Goal: Task Accomplishment & Management: Manage account settings

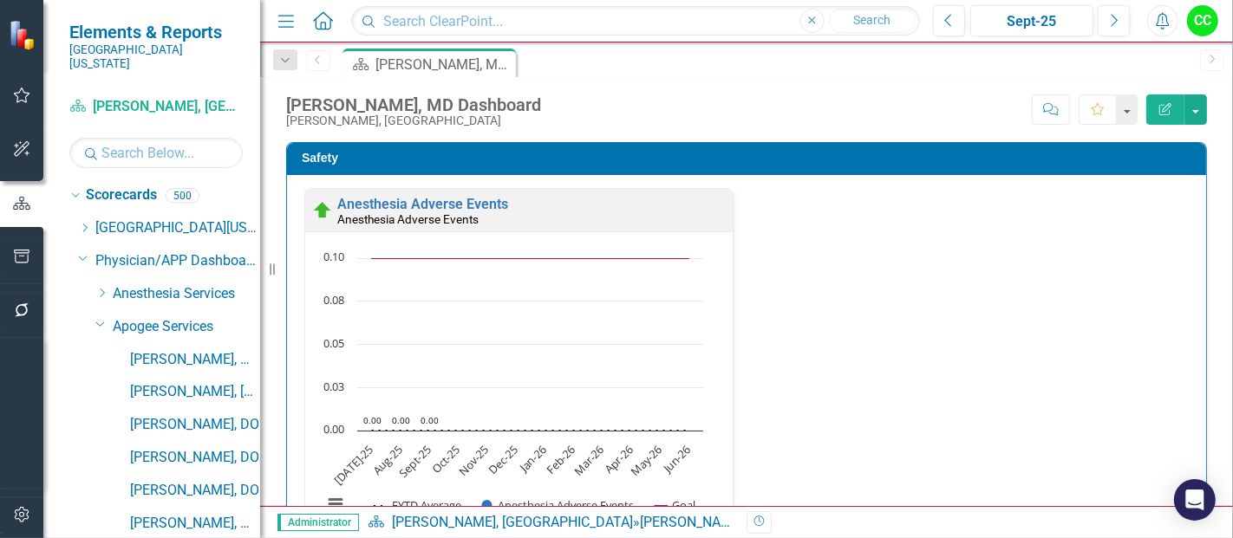
scroll to position [76, 0]
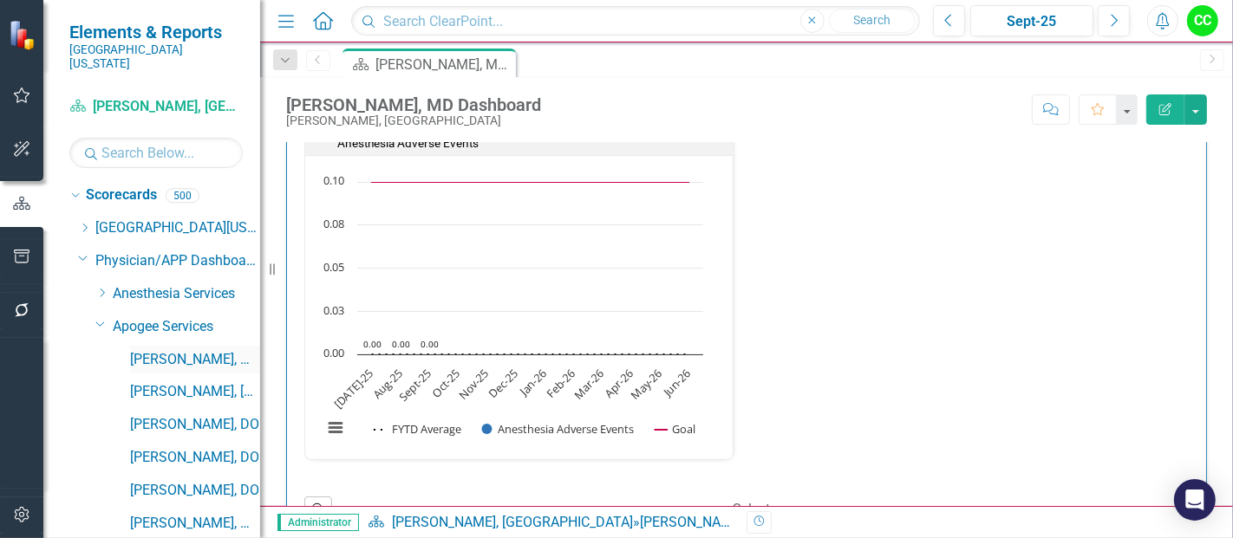
click at [179, 350] on link "[PERSON_NAME], MD" at bounding box center [195, 360] width 130 height 20
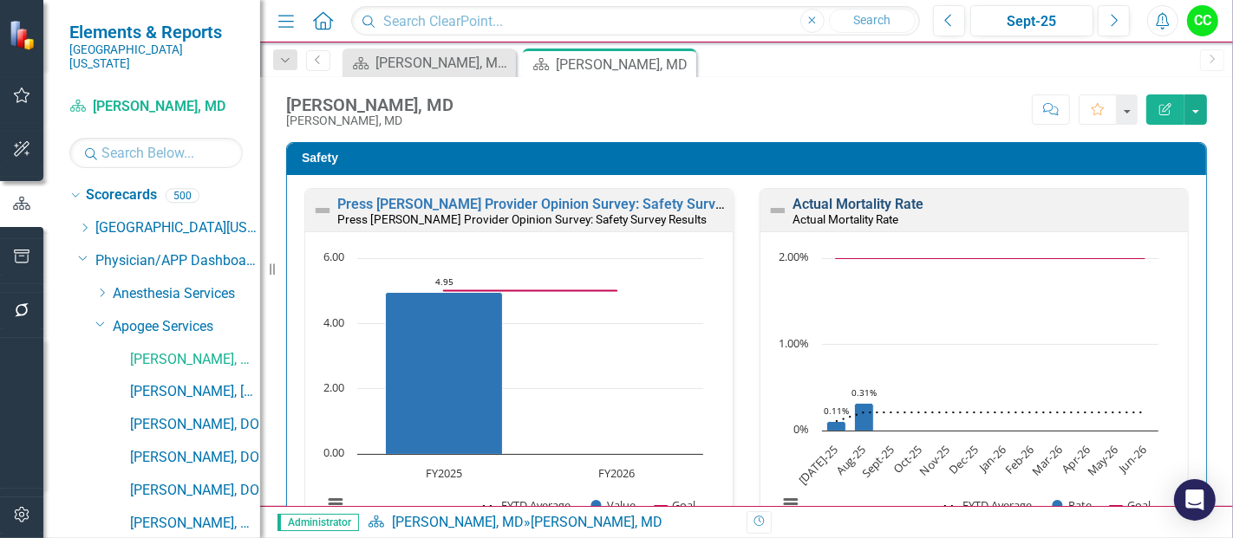
click at [835, 200] on link "Actual Mortality Rate" at bounding box center [858, 204] width 131 height 16
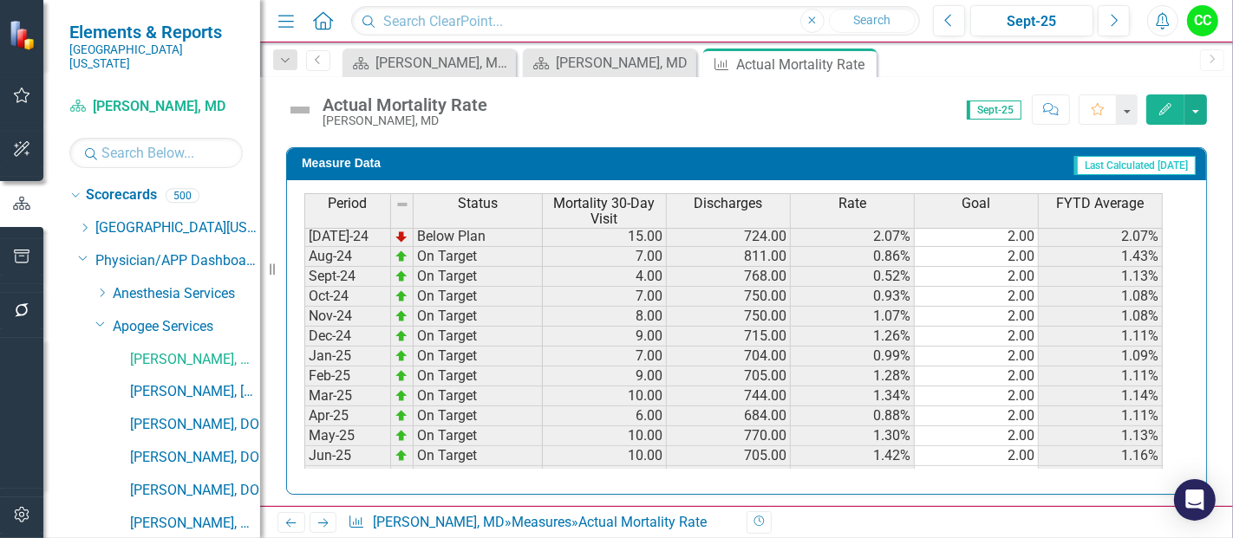
scroll to position [483, 0]
click at [0, 0] on icon at bounding box center [0, 0] width 0 height 0
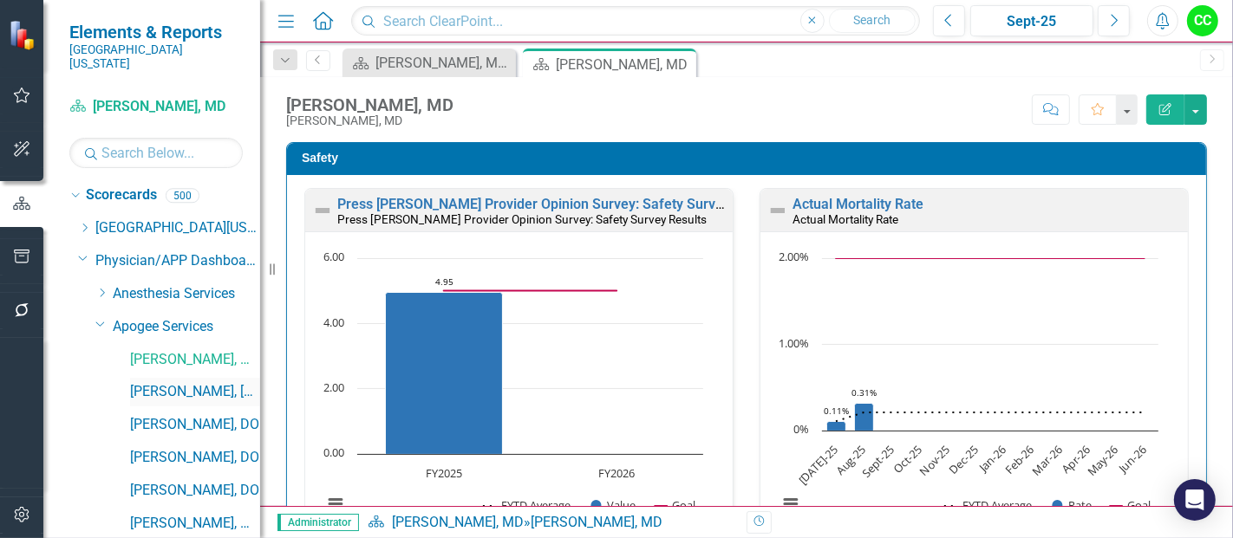
click at [201, 382] on link "[PERSON_NAME], [GEOGRAPHIC_DATA]" at bounding box center [195, 392] width 130 height 20
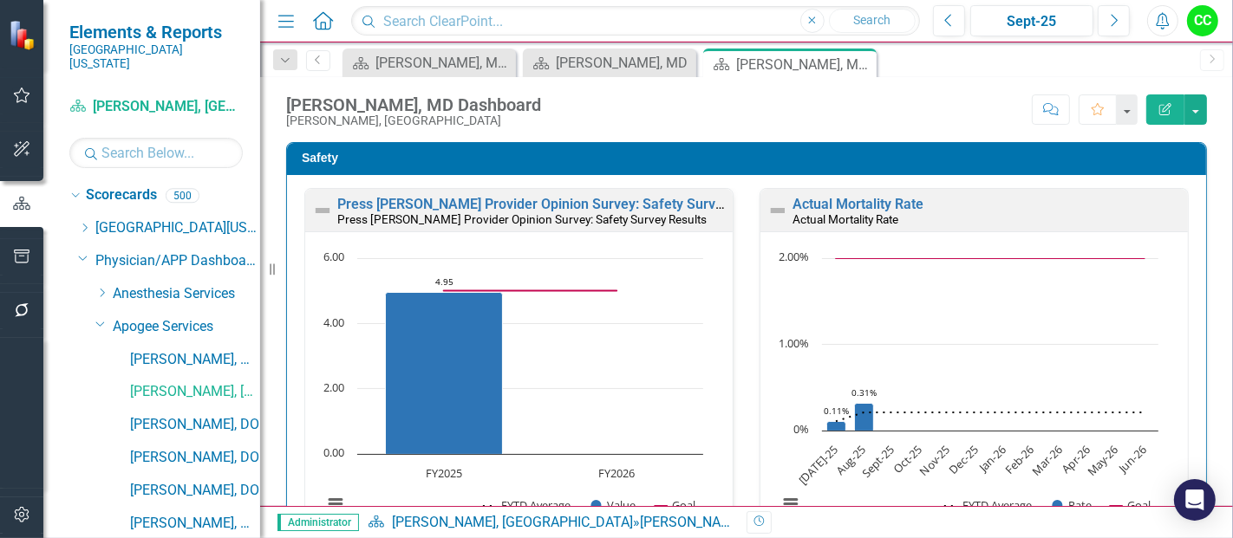
click at [862, 195] on div "Actual Mortality Rate Actual Mortality Rate" at bounding box center [973, 210] width 427 height 42
click at [859, 199] on link "Actual Mortality Rate" at bounding box center [858, 204] width 131 height 16
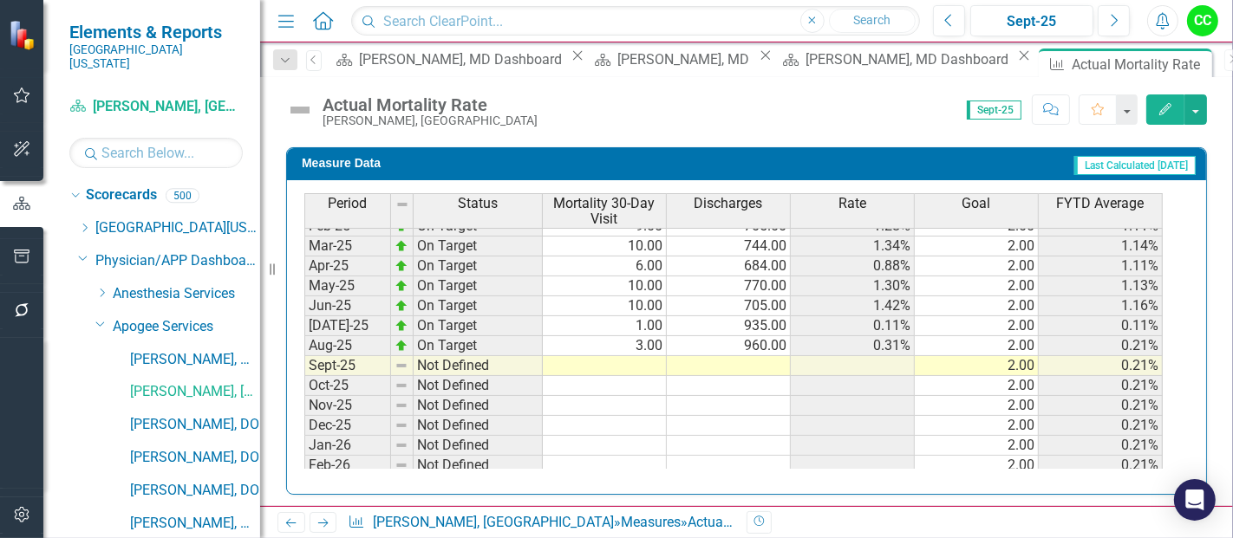
scroll to position [643, 0]
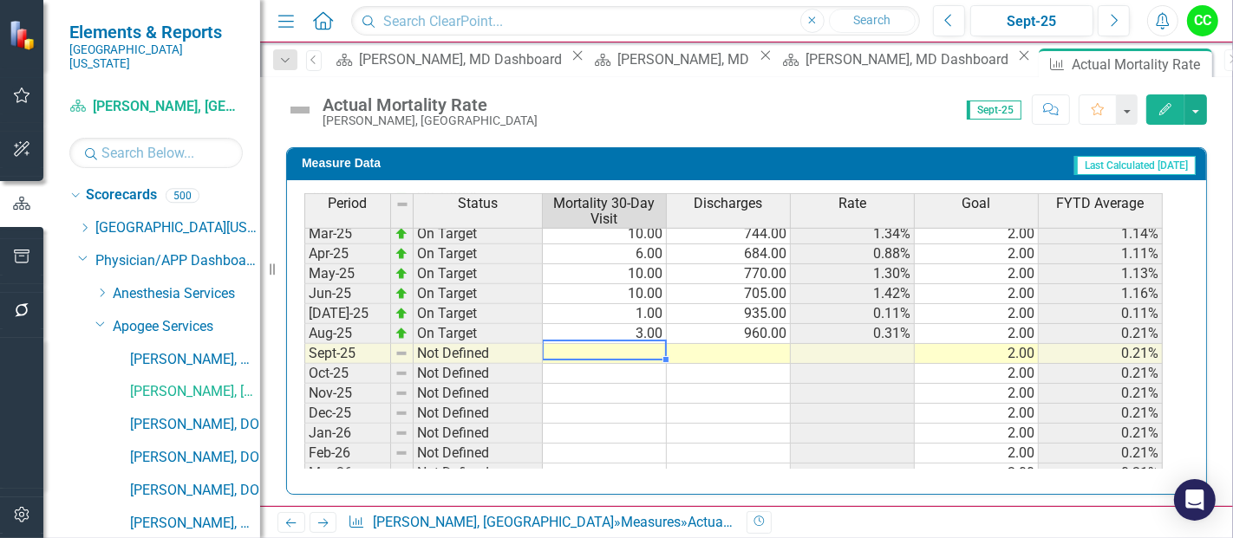
click at [646, 350] on tbody "Apr-24 On Target 6.00 771.00 0.78% 2.00 1.24% May-24 On Target 9.00 819.00 1.10…" at bounding box center [733, 273] width 858 height 539
type textarea "3"
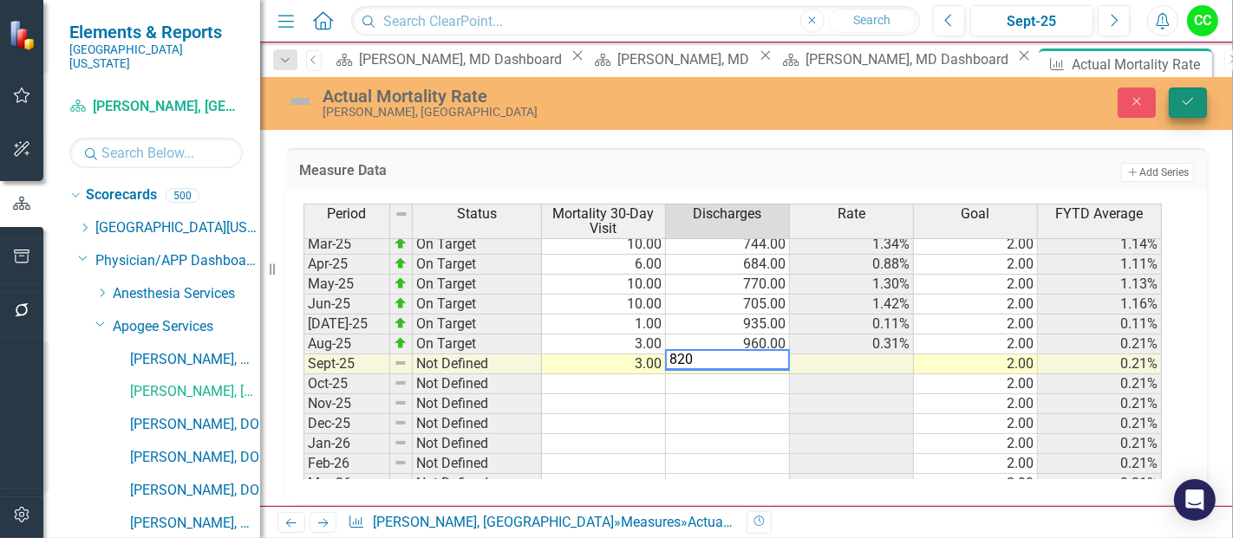
type textarea "820"
click at [1182, 100] on icon "Save" at bounding box center [1188, 101] width 16 height 12
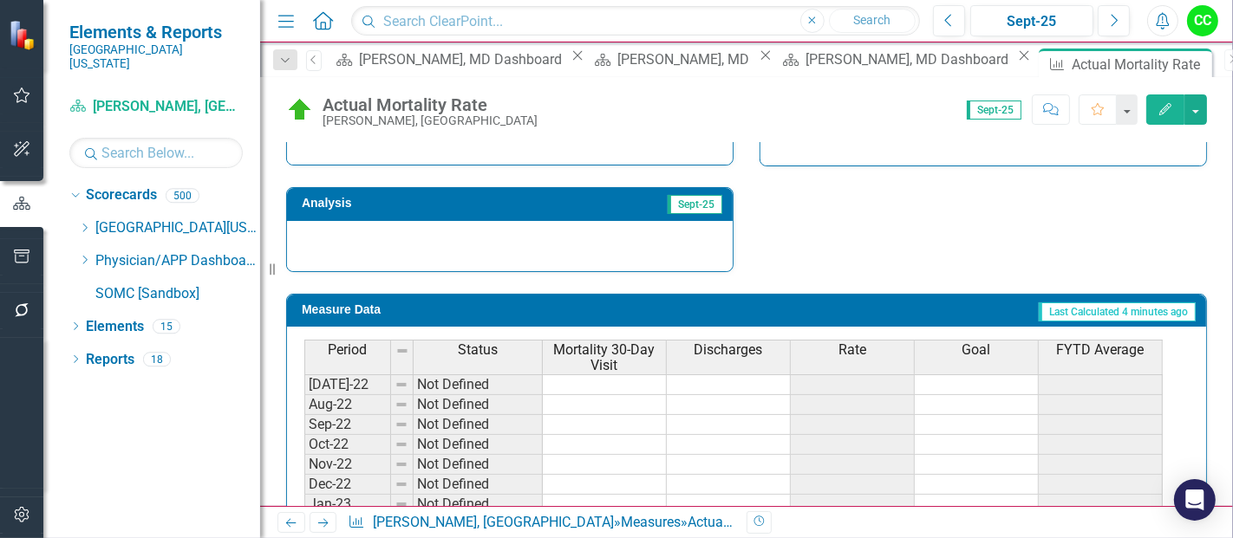
scroll to position [723, 0]
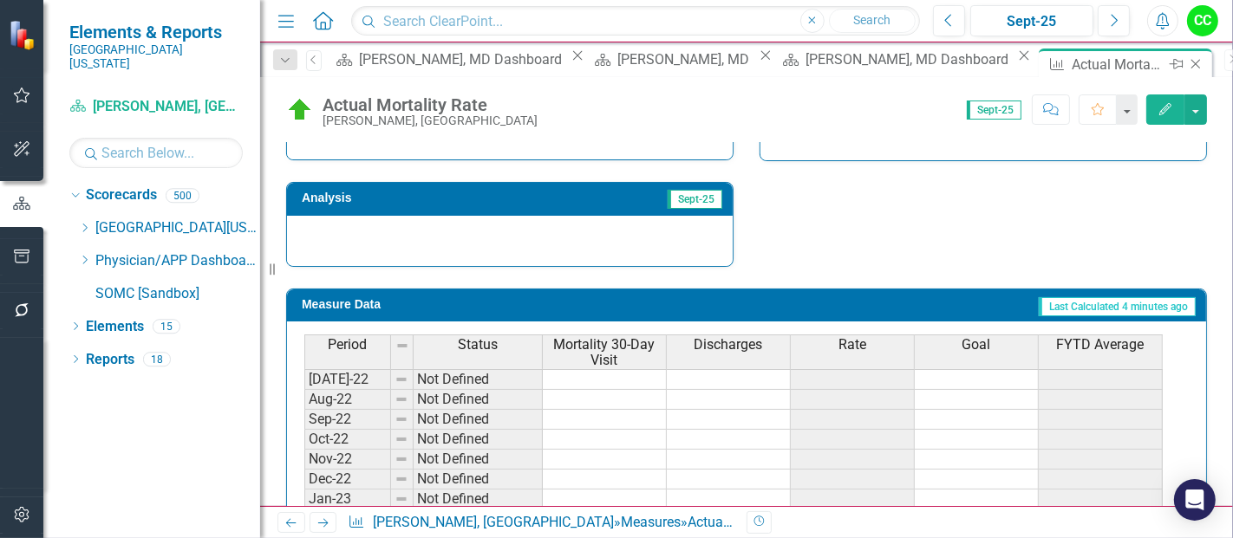
click at [1187, 61] on icon "Close" at bounding box center [1195, 64] width 17 height 14
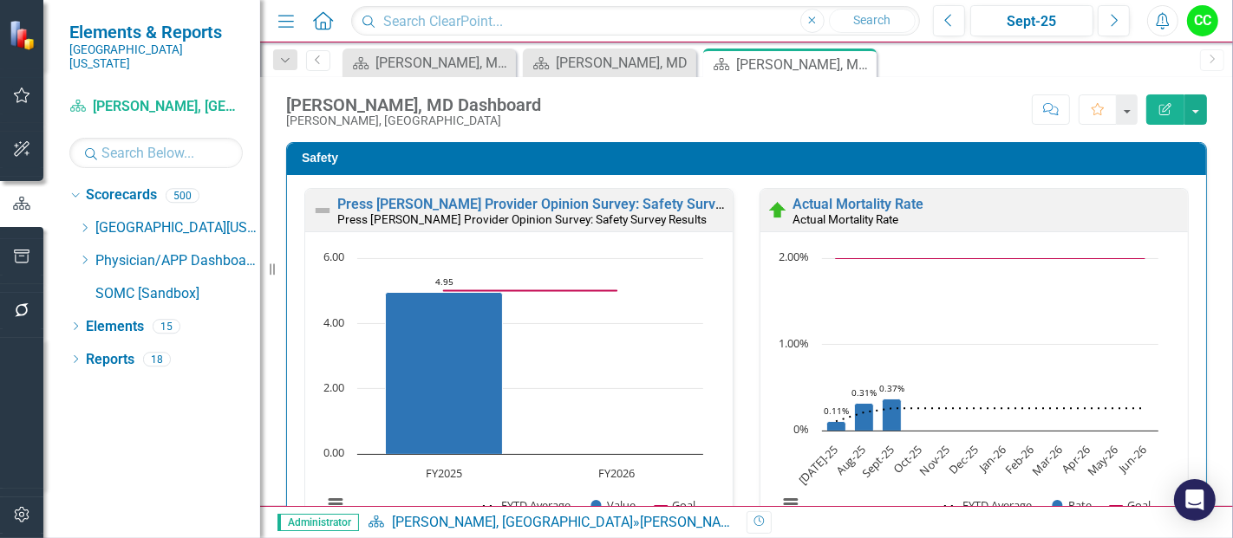
scroll to position [423, 0]
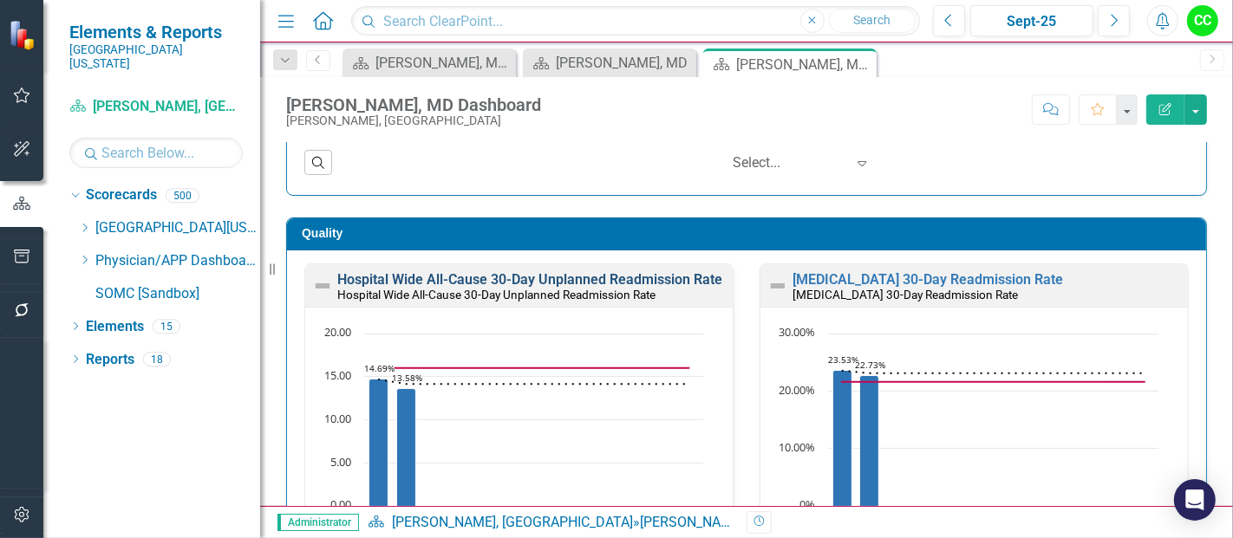
click at [576, 276] on link "Hospital Wide All-Cause 30-Day Unplanned Readmission Rate" at bounding box center [529, 279] width 385 height 16
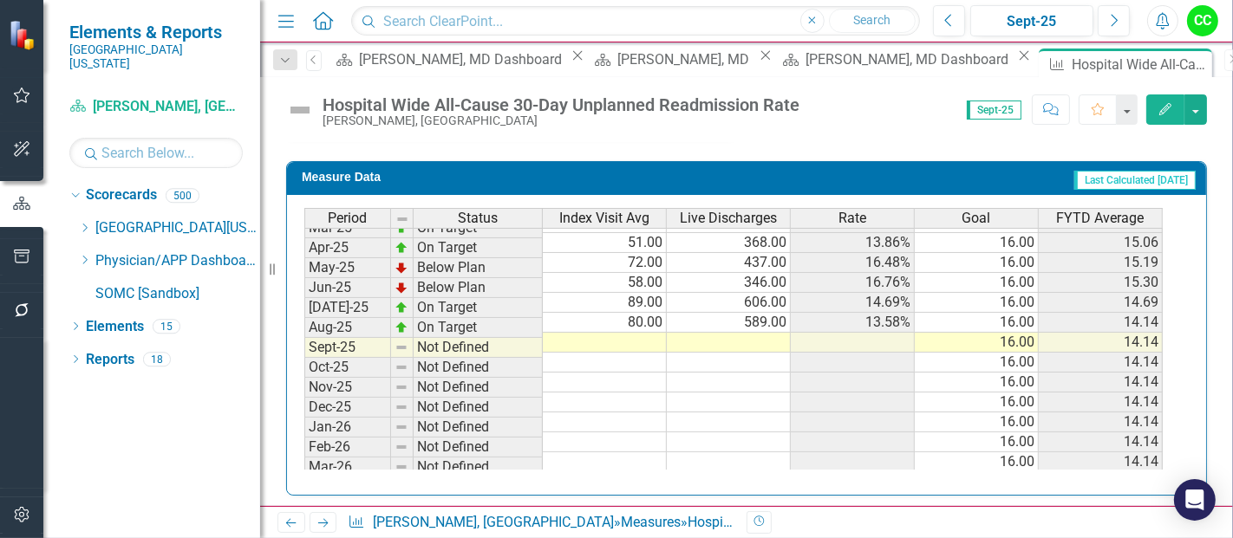
scroll to position [655, 0]
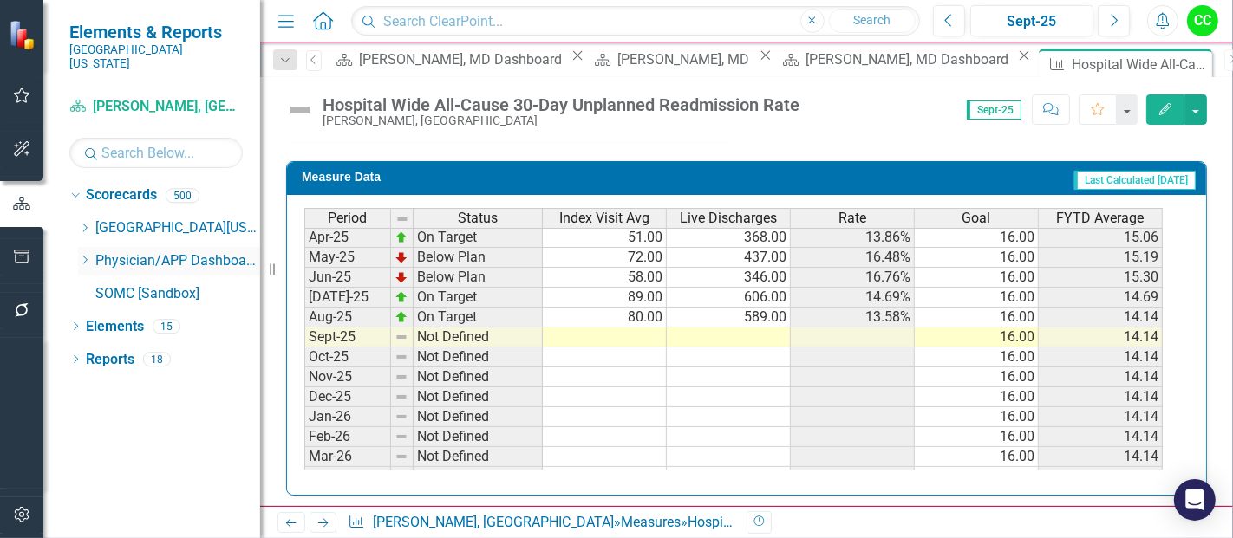
click at [82, 255] on icon "Dropdown" at bounding box center [84, 260] width 13 height 10
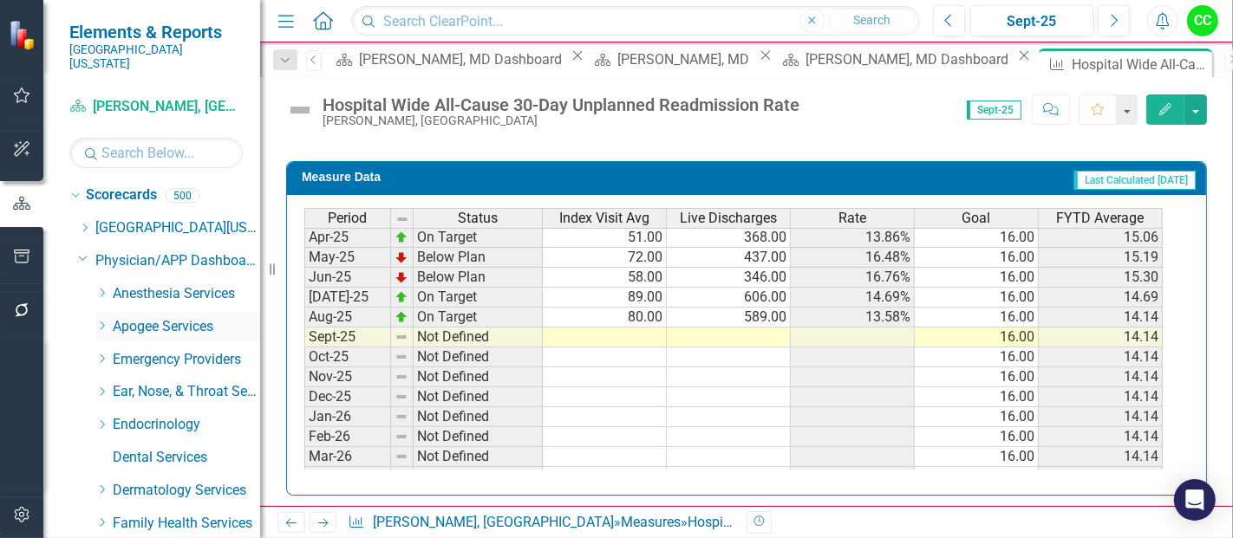
click at [103, 322] on icon at bounding box center [103, 326] width 4 height 9
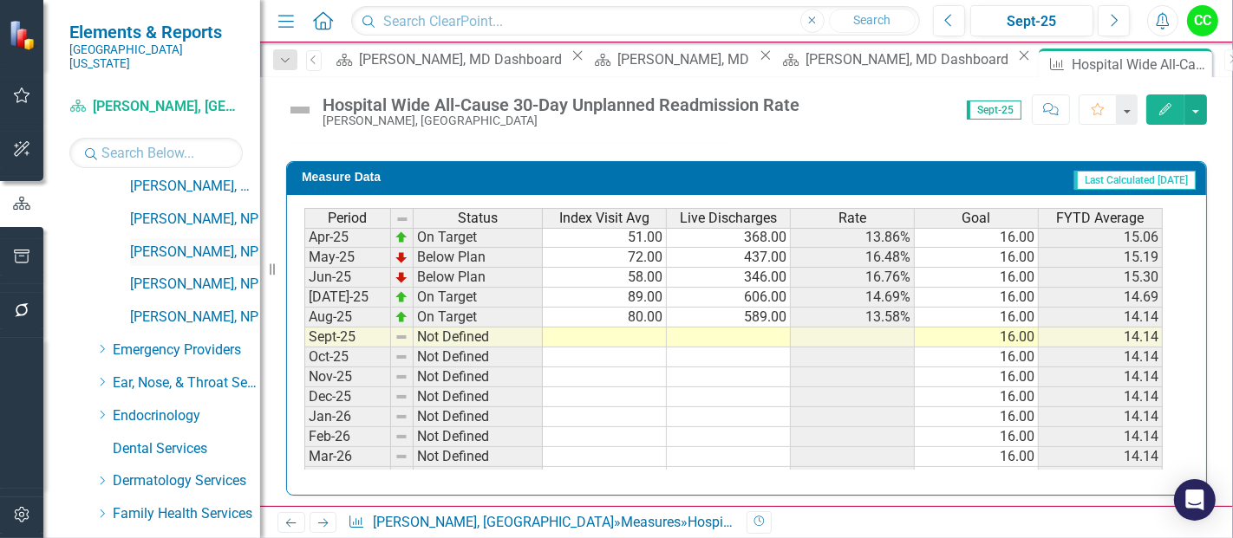
scroll to position [749, 0]
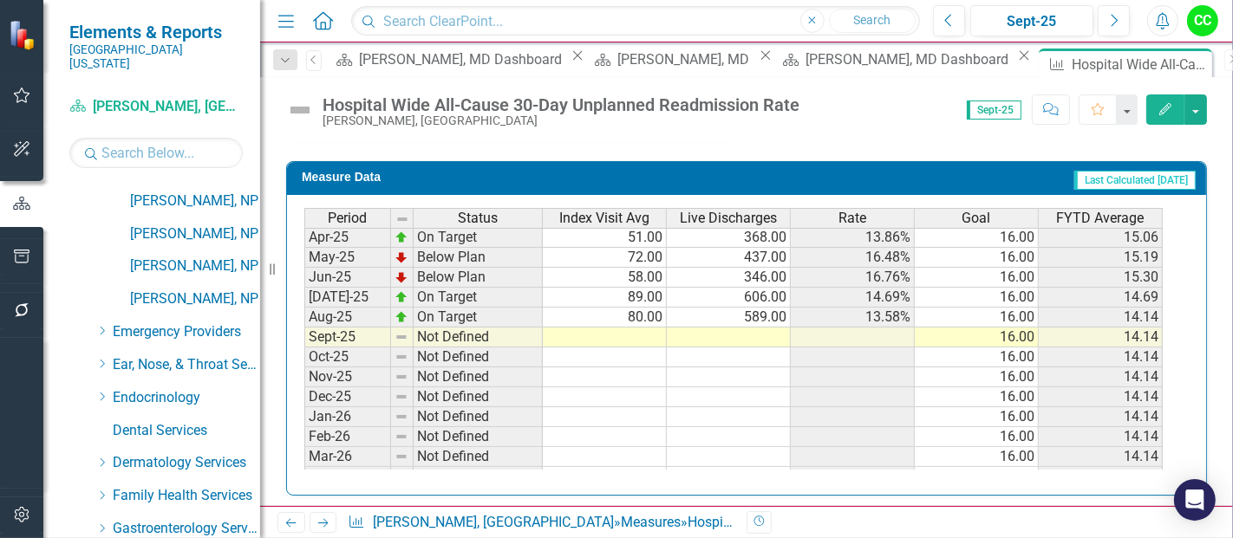
click at [594, 328] on td at bounding box center [605, 338] width 124 height 20
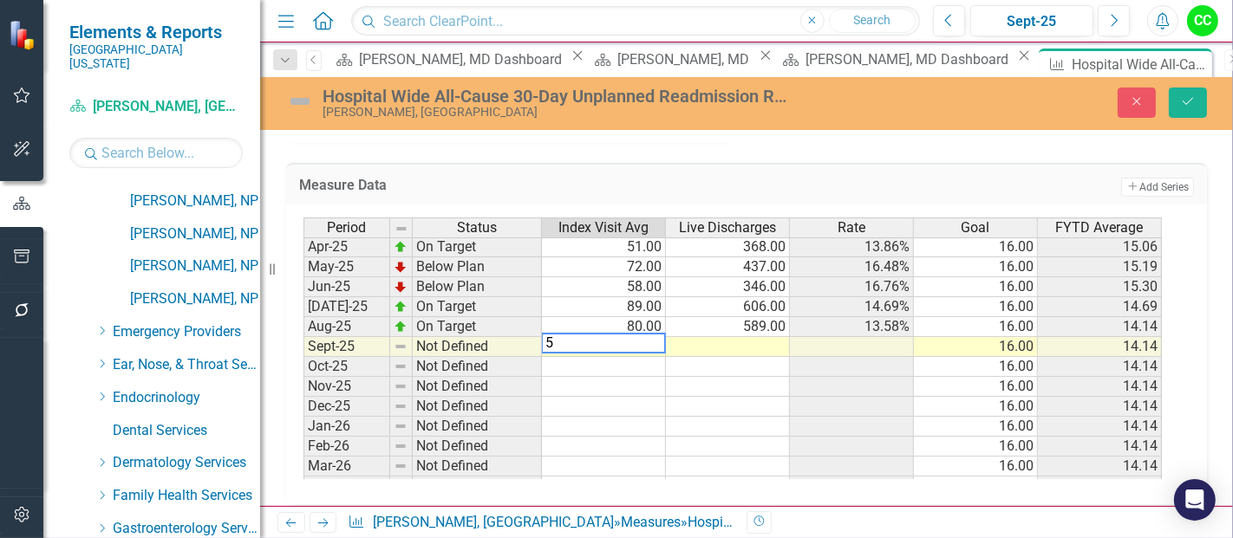
type textarea "57"
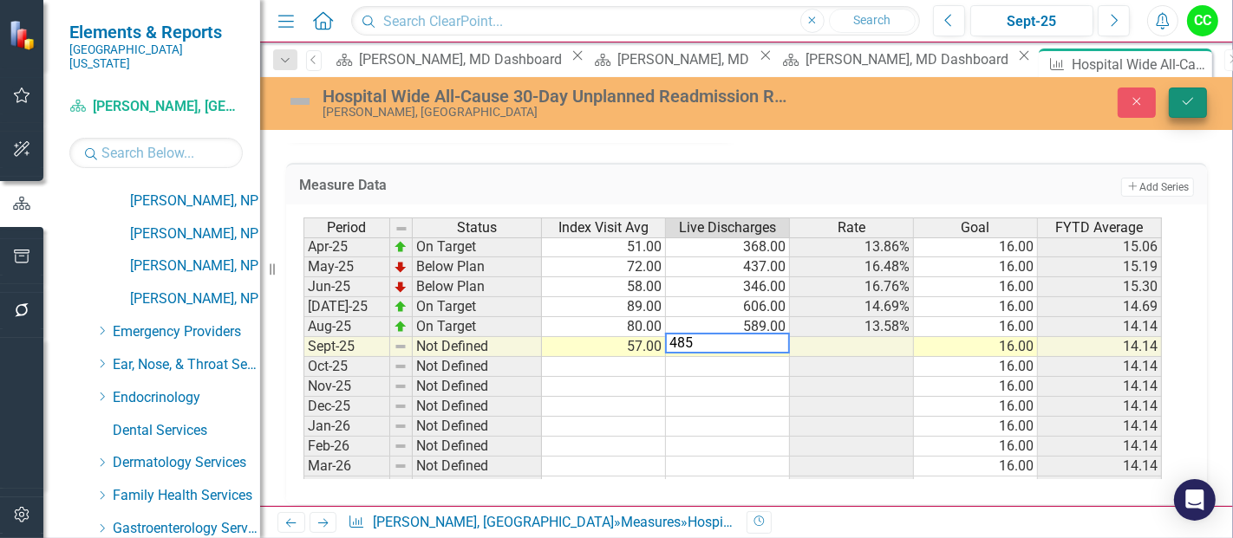
type textarea "485"
click at [1179, 95] on button "Save" at bounding box center [1188, 103] width 38 height 30
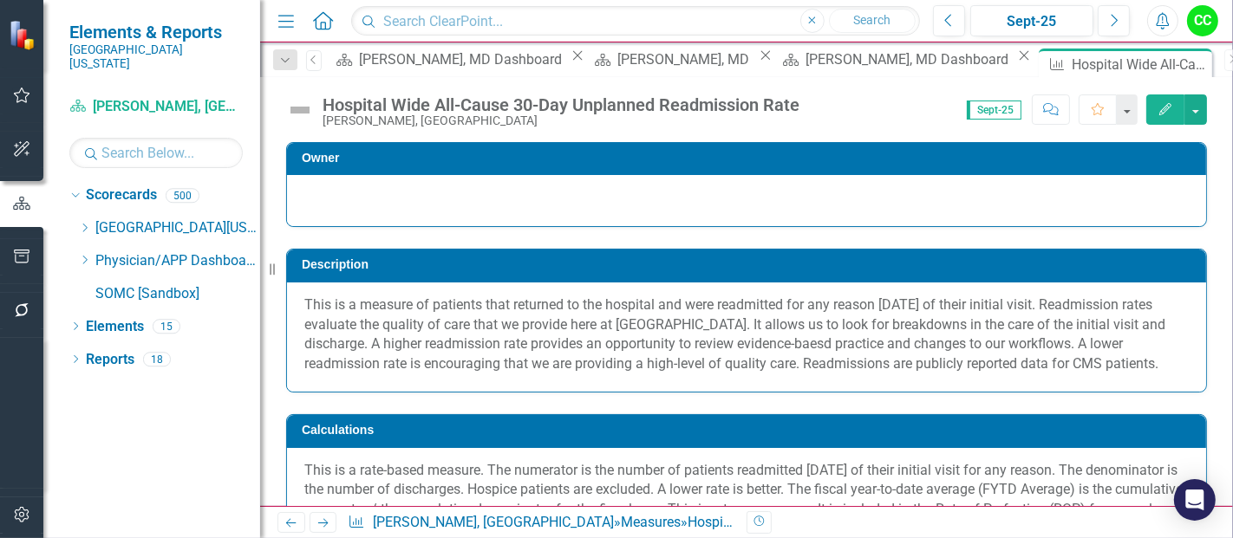
scroll to position [0, 0]
click at [1187, 62] on icon "Close" at bounding box center [1195, 64] width 17 height 14
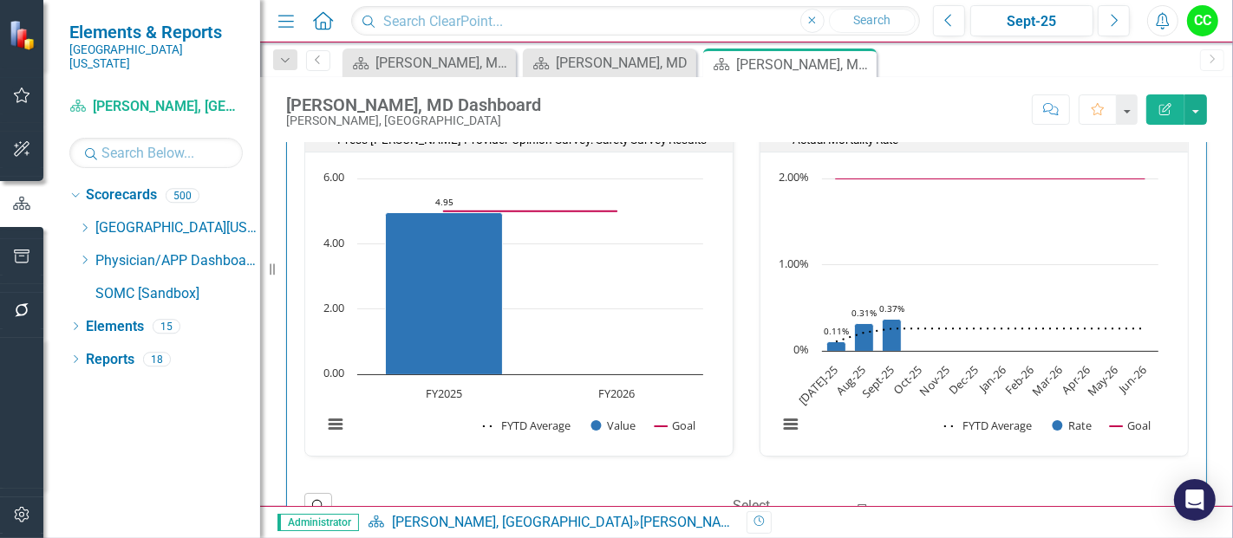
scroll to position [447, 0]
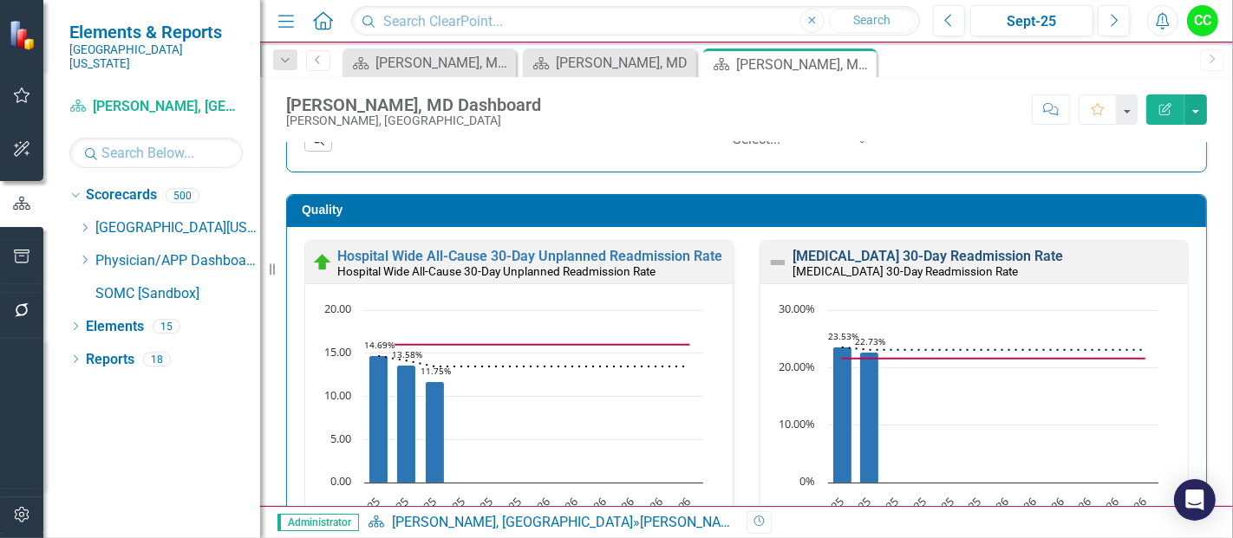
click at [909, 256] on link "[MEDICAL_DATA] 30-Day Readmission Rate" at bounding box center [928, 256] width 271 height 16
